Goal: Transaction & Acquisition: Register for event/course

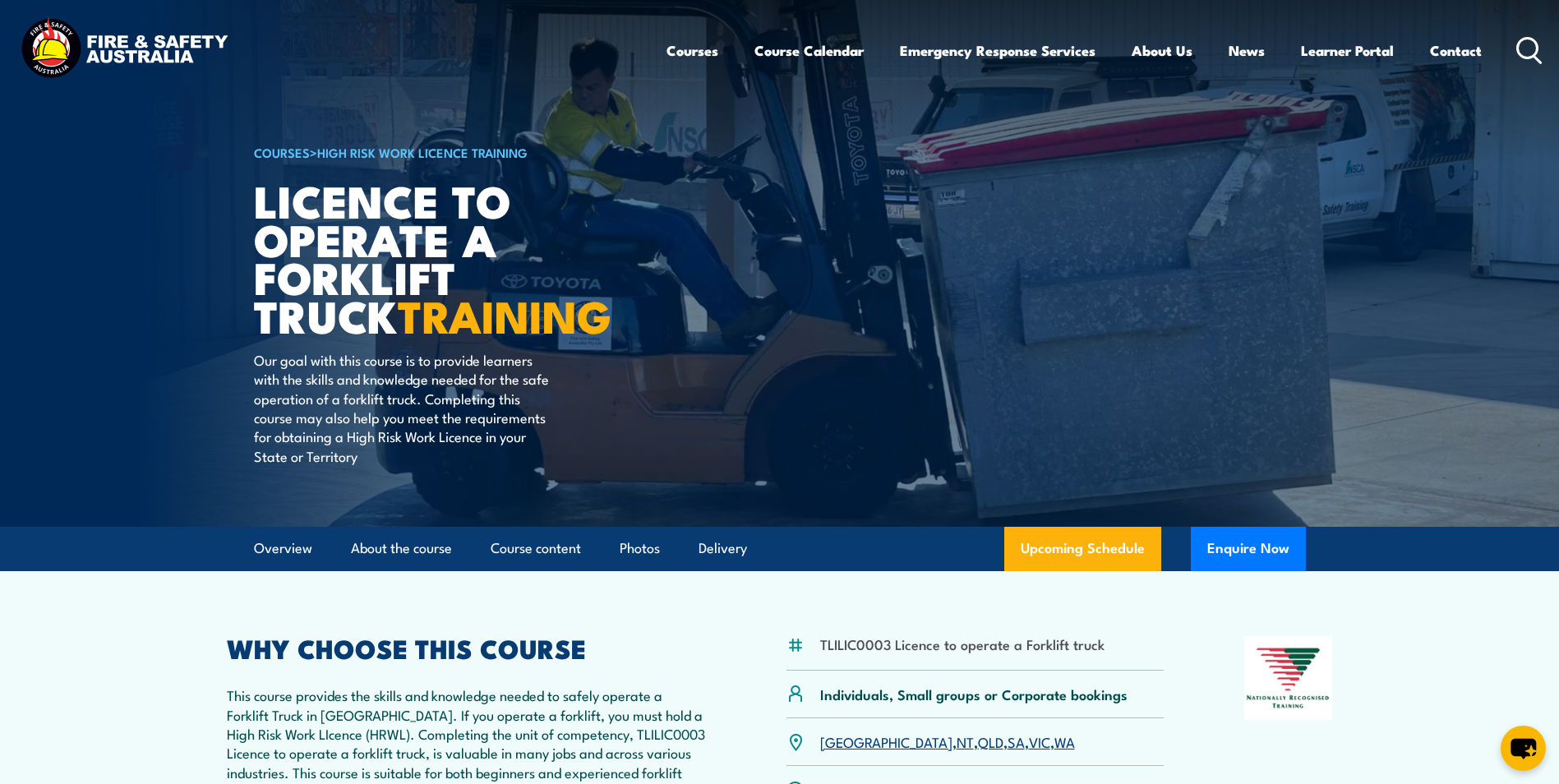
click at [978, 743] on link "QLD" at bounding box center [991, 741] width 26 height 19
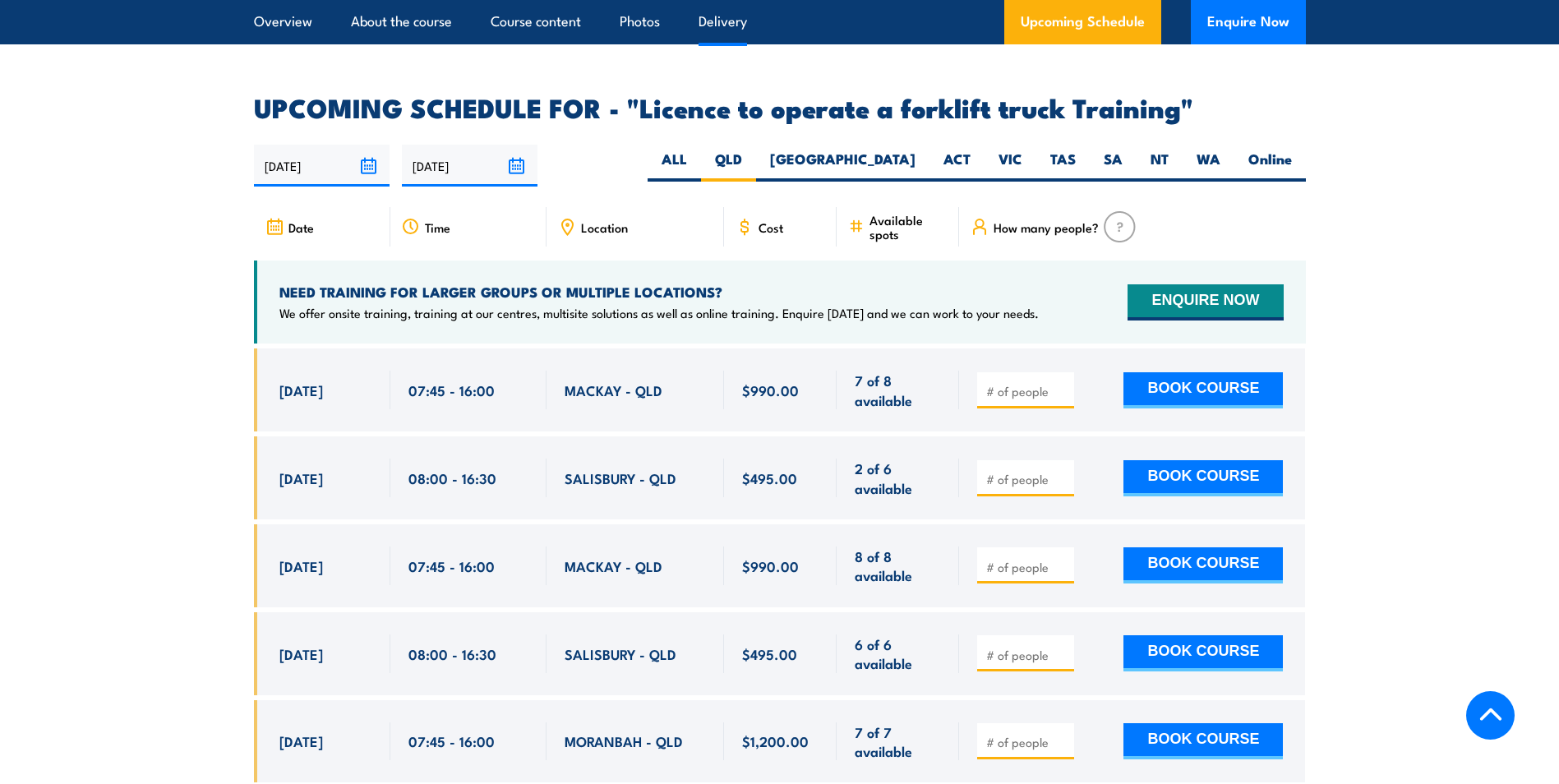
scroll to position [2750, 0]
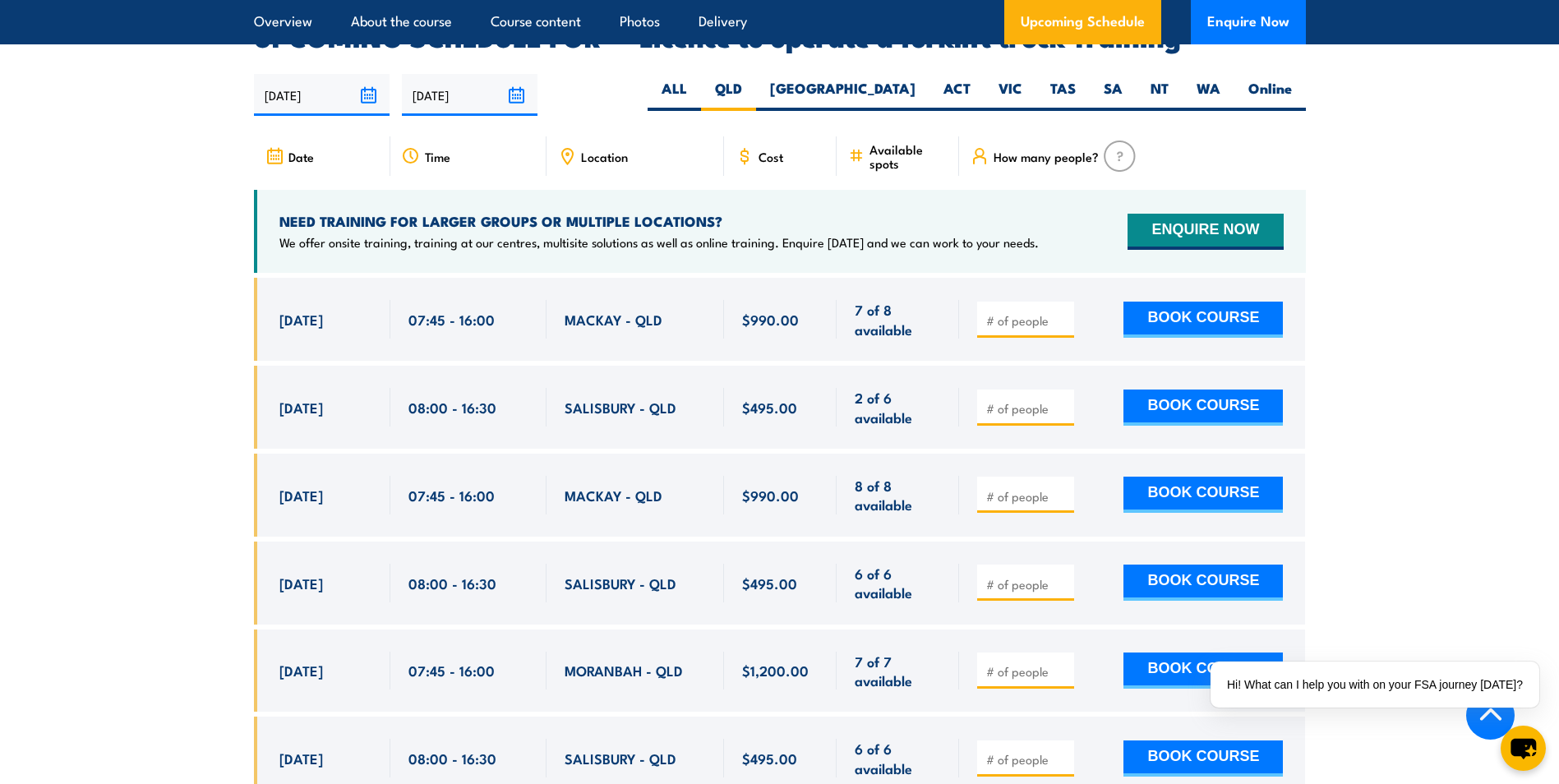
click at [994, 400] on input "number" at bounding box center [1027, 408] width 82 height 17
type input "1"
click at [1063, 400] on input "1" at bounding box center [1027, 408] width 82 height 17
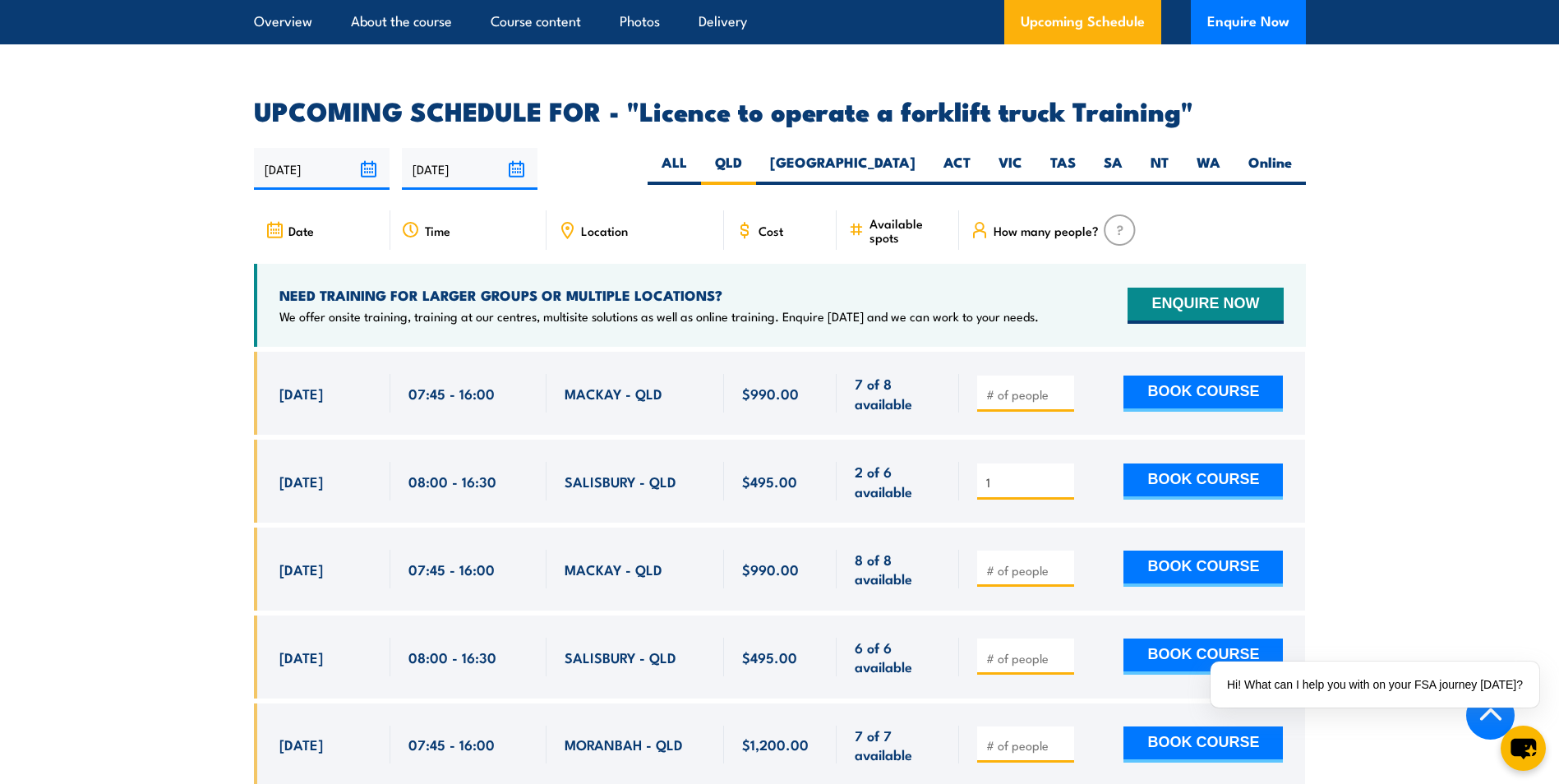
scroll to position [2585, 0]
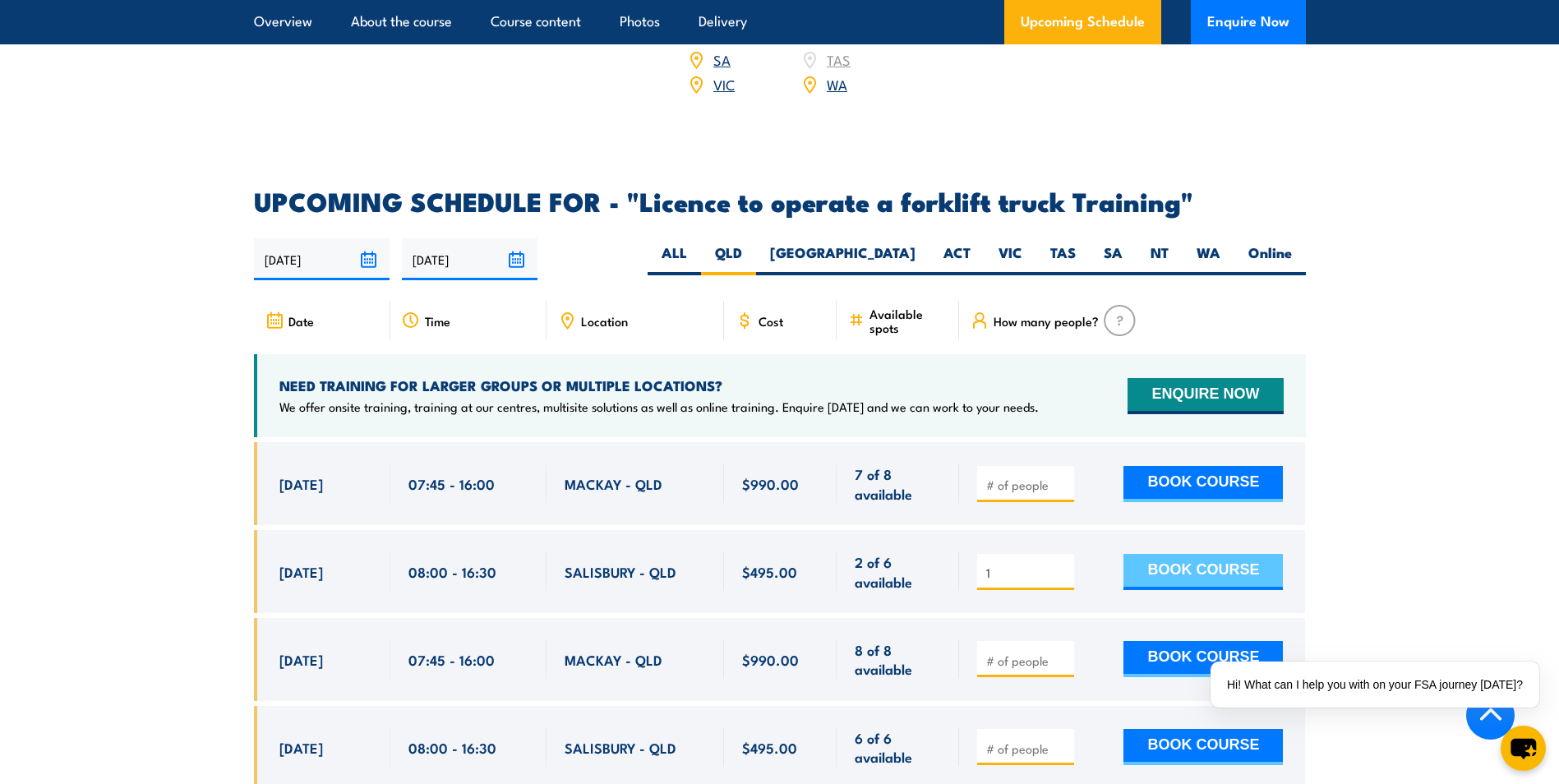
click at [1170, 554] on button "BOOK COURSE" at bounding box center [1203, 572] width 160 height 36
